Goal: Information Seeking & Learning: Get advice/opinions

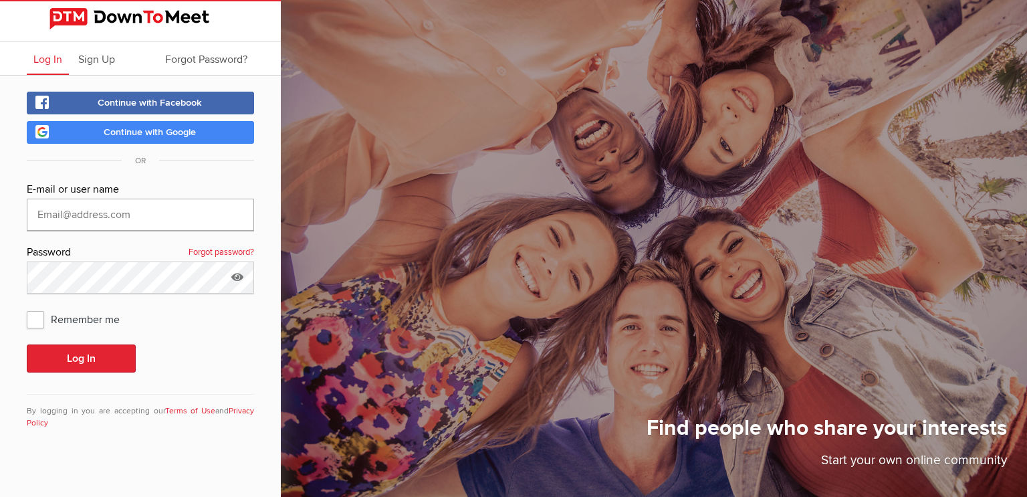
click at [110, 210] on input "text" at bounding box center [140, 215] width 227 height 32
click at [133, 218] on input "text" at bounding box center [140, 215] width 227 height 32
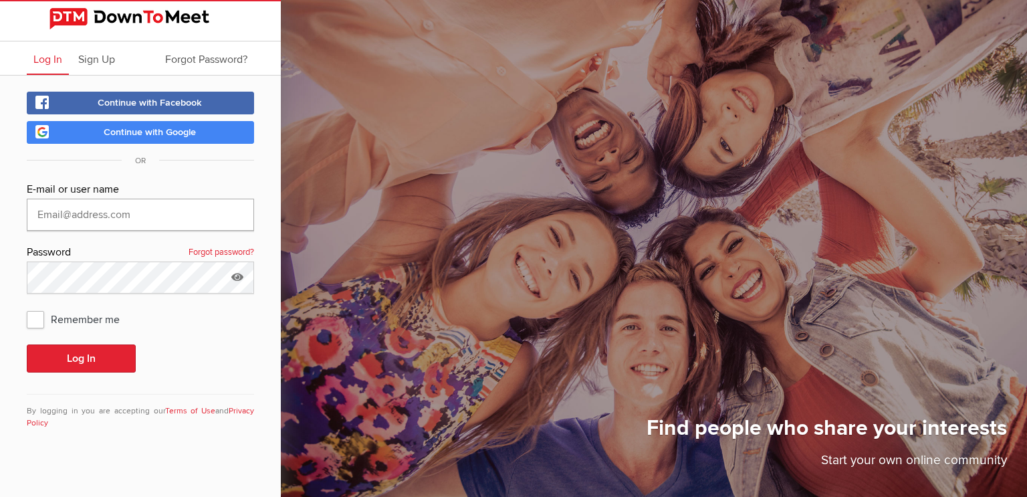
type input "[EMAIL_ADDRESS][DOMAIN_NAME]"
click at [69, 354] on button "Log In" at bounding box center [81, 359] width 109 height 28
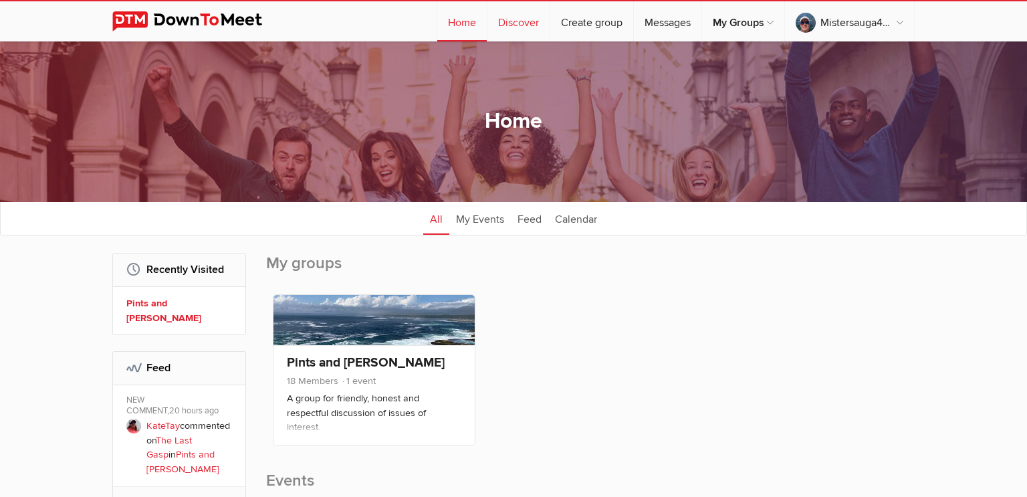
click at [520, 25] on link "Discover" at bounding box center [519, 21] width 62 height 40
select select "null"
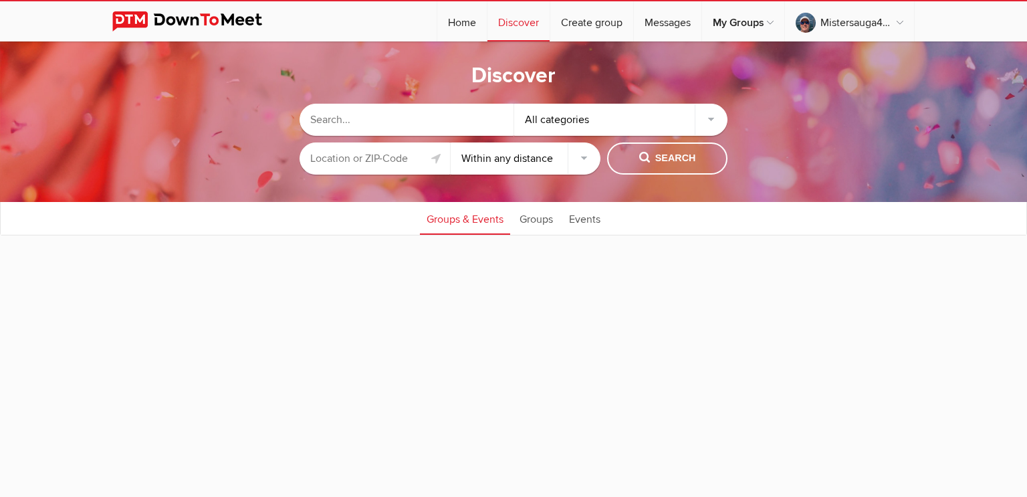
click at [372, 122] on input "text" at bounding box center [407, 120] width 214 height 32
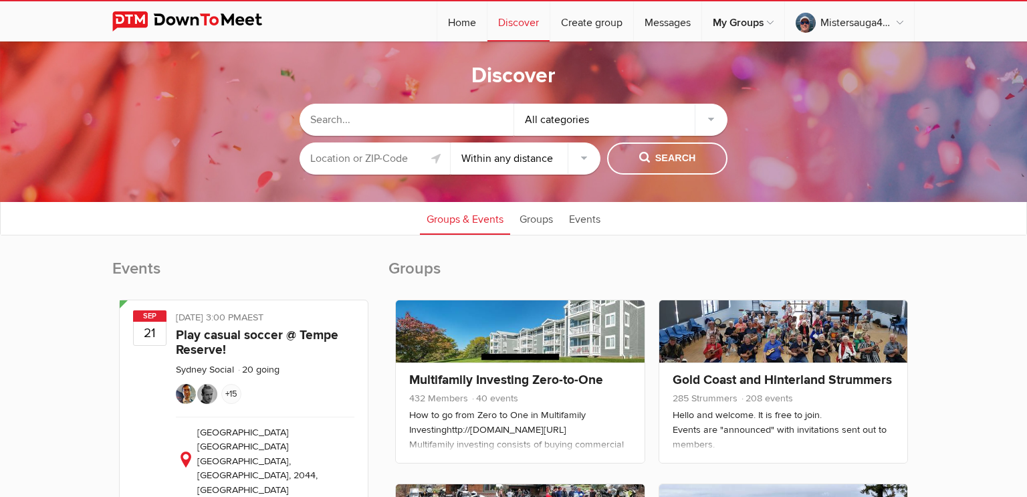
click at [367, 156] on input "text" at bounding box center [375, 158] width 151 height 32
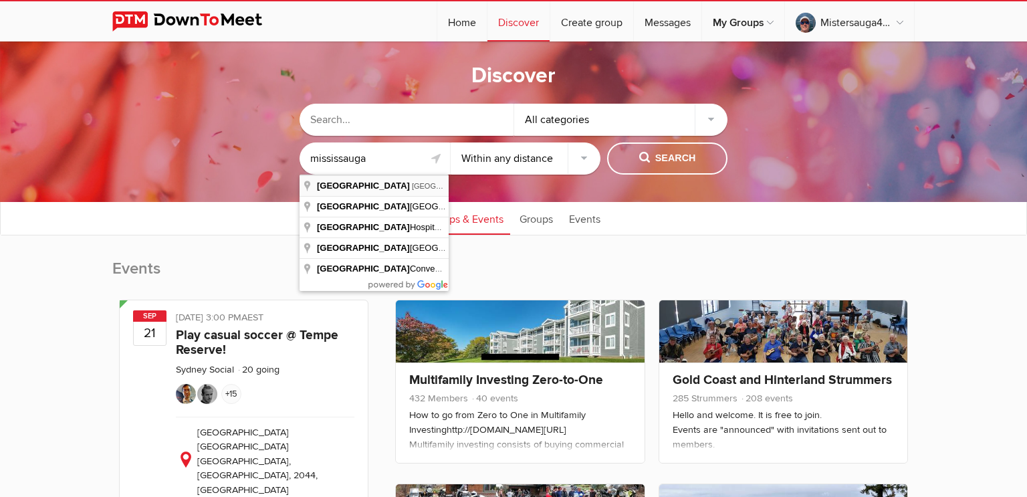
type input "[GEOGRAPHIC_DATA], [GEOGRAPHIC_DATA], [GEOGRAPHIC_DATA]"
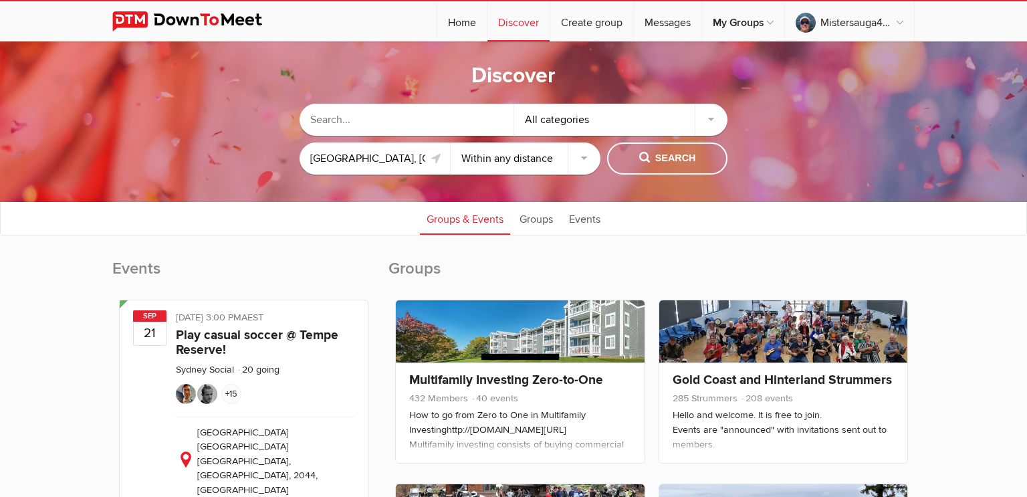
click at [589, 155] on select "Within 10 miles Within 25 miles Within 50 miles Within 100 miles Within any dis…" at bounding box center [526, 158] width 151 height 32
select select "10"
click at [451, 142] on select "Within 10 miles Within 25 miles Within 50 miles Within 100 miles Within any dis…" at bounding box center [526, 158] width 151 height 32
click at [664, 156] on span "Search" at bounding box center [668, 158] width 57 height 15
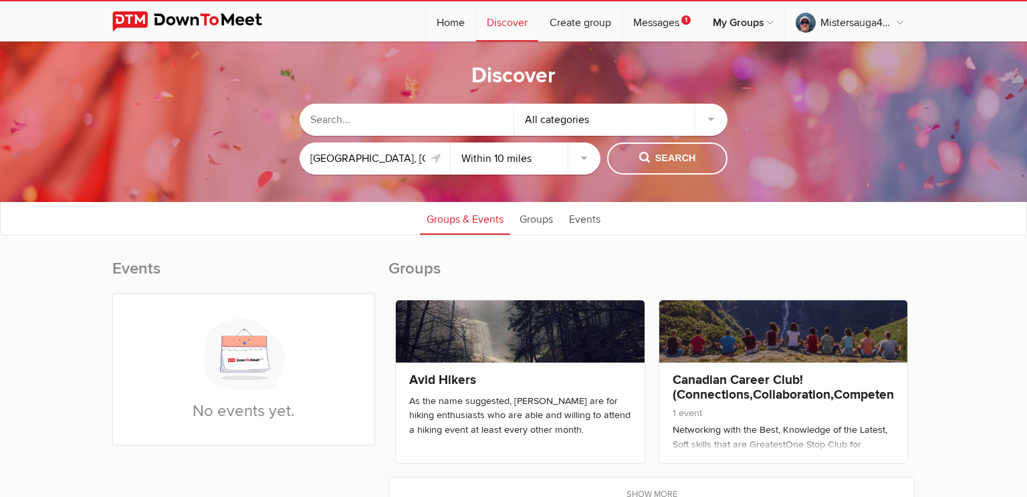
click at [245, 181] on div "Discover All categories [GEOGRAPHIC_DATA], [GEOGRAPHIC_DATA], [GEOGRAPHIC_DATA]…" at bounding box center [513, 121] width 1027 height 161
click at [369, 117] on input "text" at bounding box center [407, 120] width 214 height 32
click at [583, 118] on div "All categories" at bounding box center [621, 120] width 214 height 32
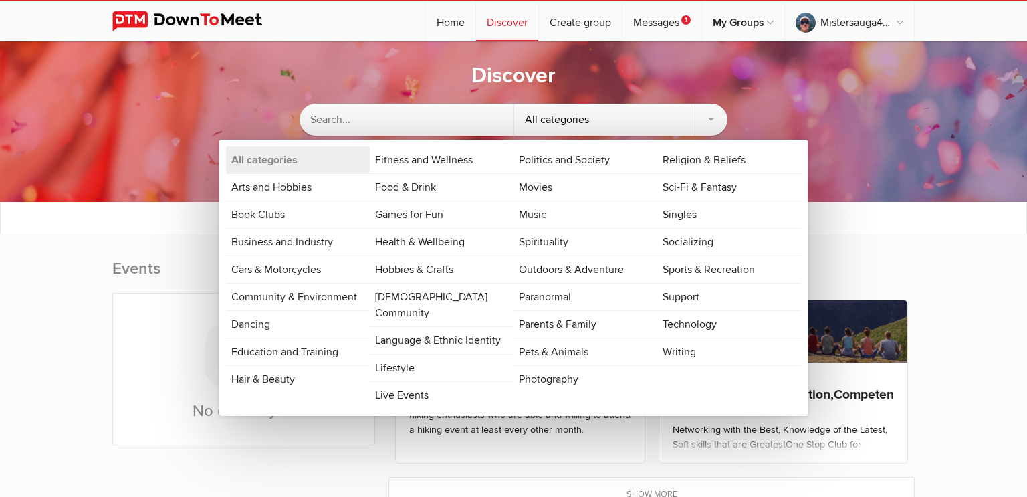
click at [583, 118] on div "All categories" at bounding box center [621, 120] width 214 height 32
